Goal: Information Seeking & Learning: Learn about a topic

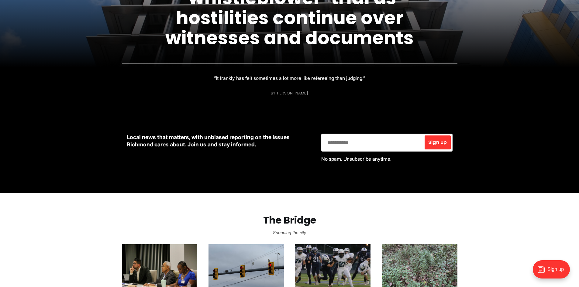
scroll to position [243, 0]
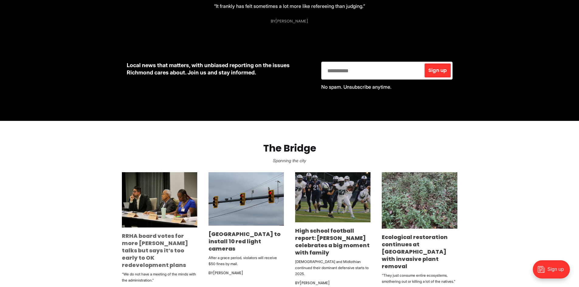
click at [135, 241] on link "RRHA board votes for more [PERSON_NAME] talks but says it’s too early to OK red…" at bounding box center [155, 250] width 66 height 37
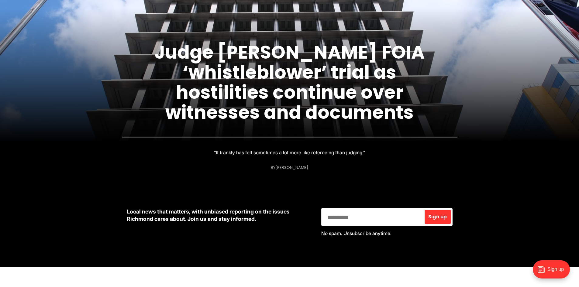
scroll to position [0, 0]
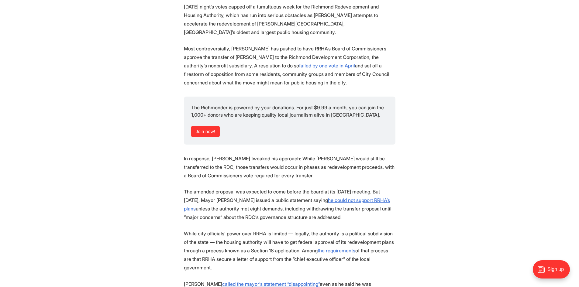
scroll to position [456, 0]
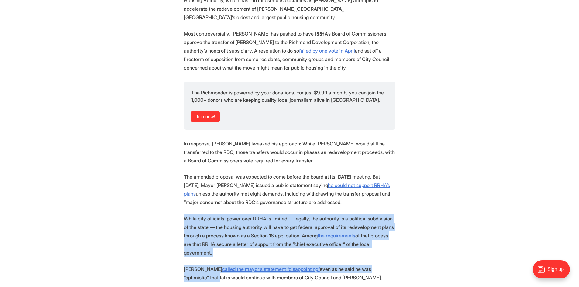
drag, startPoint x: 183, startPoint y: 193, endPoint x: 404, endPoint y: 238, distance: 225.5
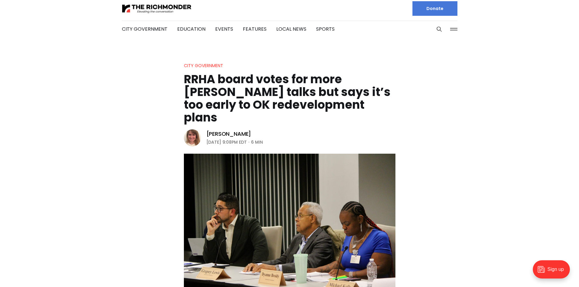
scroll to position [0, 0]
